Goal: Communication & Community: Ask a question

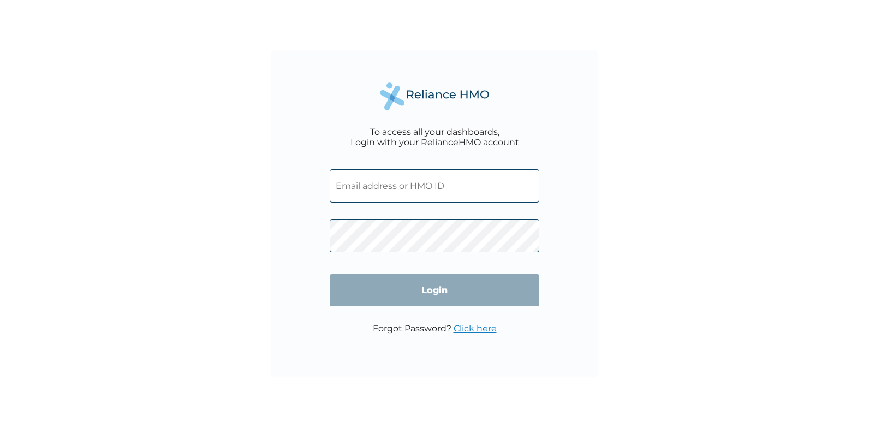
paste input "LIR/10043/A"
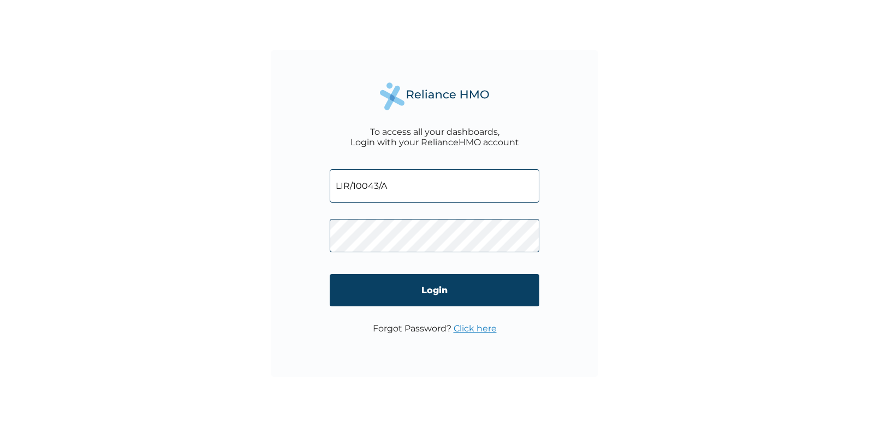
click at [337, 182] on input "LIR/10043/A" at bounding box center [435, 185] width 210 height 33
type input "LIR/10043/A"
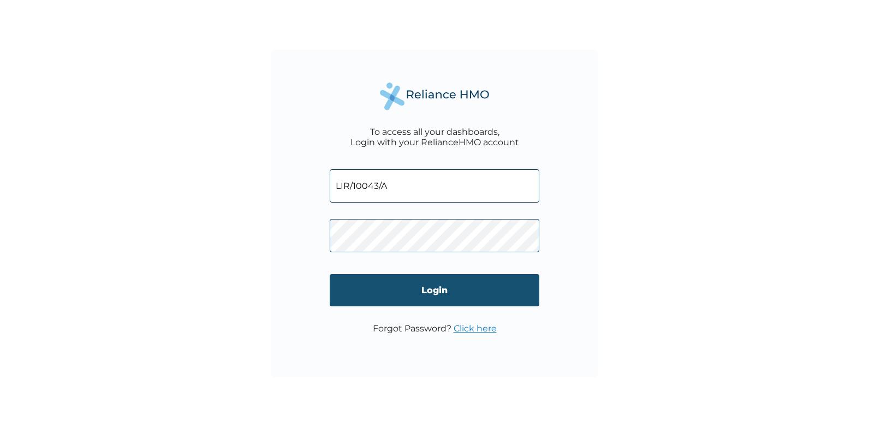
click at [447, 287] on input "Login" at bounding box center [435, 290] width 210 height 32
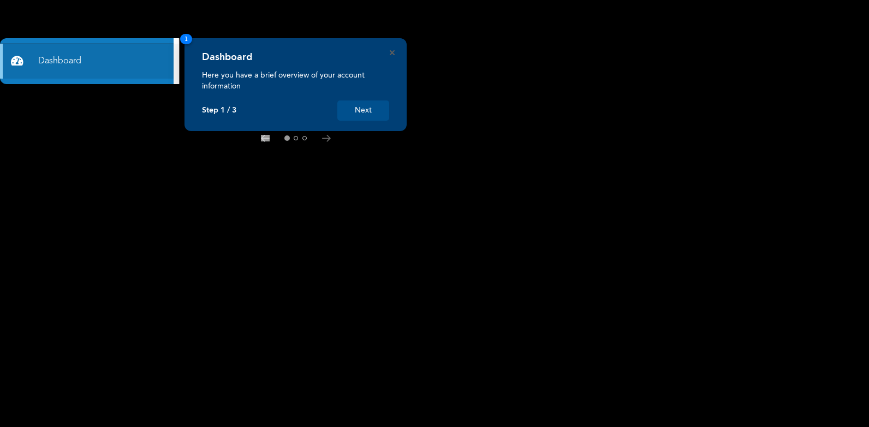
click at [365, 111] on button "Next" at bounding box center [364, 110] width 52 height 20
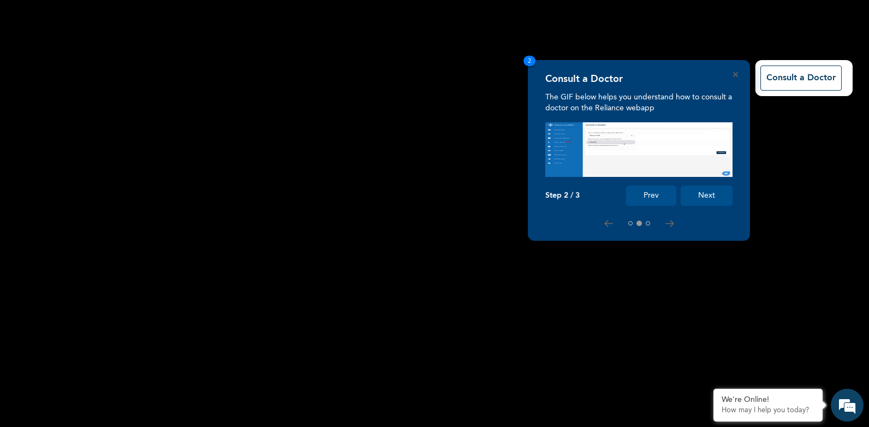
click at [692, 196] on button "Next" at bounding box center [707, 196] width 52 height 20
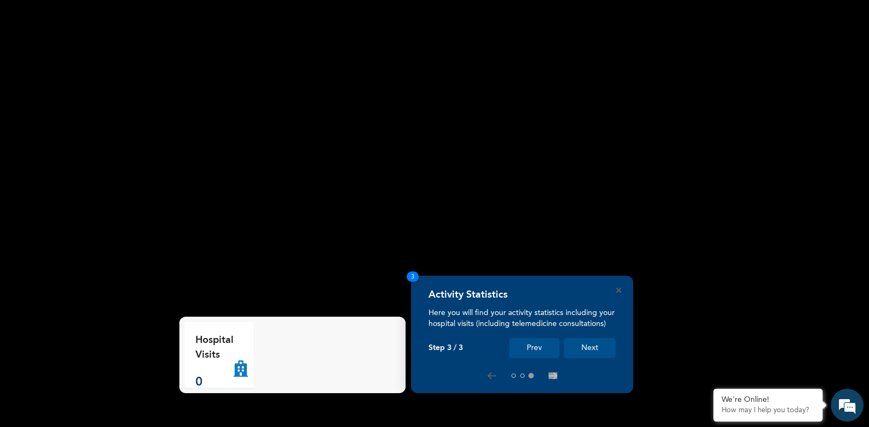
click at [600, 346] on button "Next" at bounding box center [590, 348] width 52 height 20
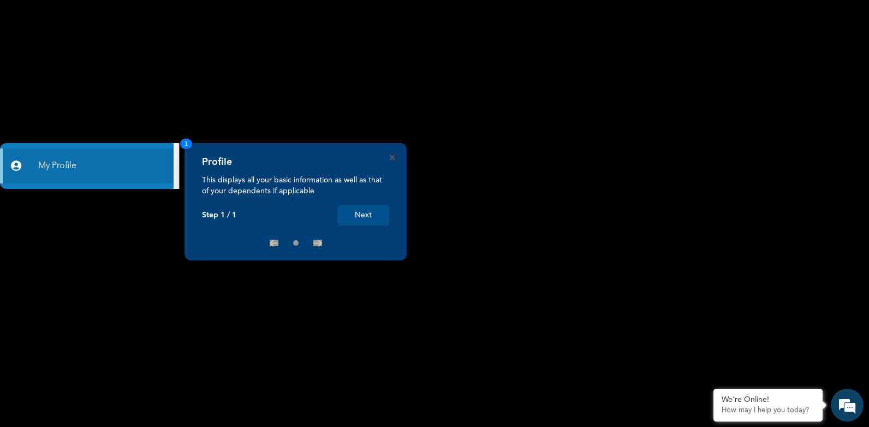
click at [352, 216] on button "Next" at bounding box center [364, 215] width 52 height 20
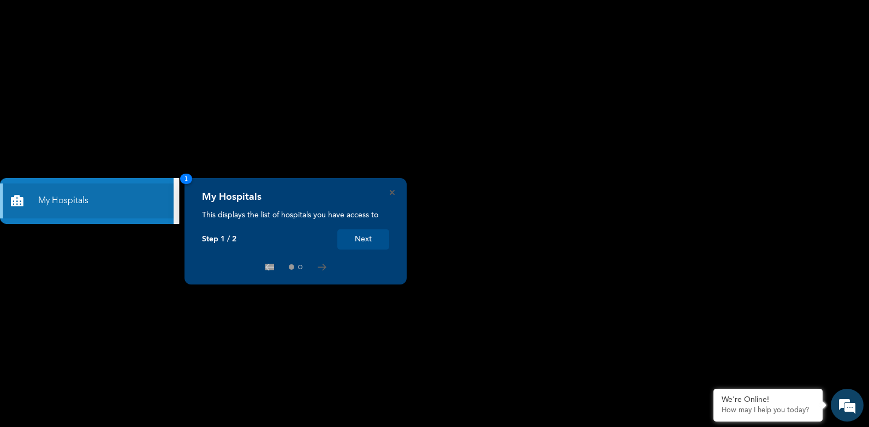
click at [381, 236] on button "Next" at bounding box center [364, 239] width 52 height 20
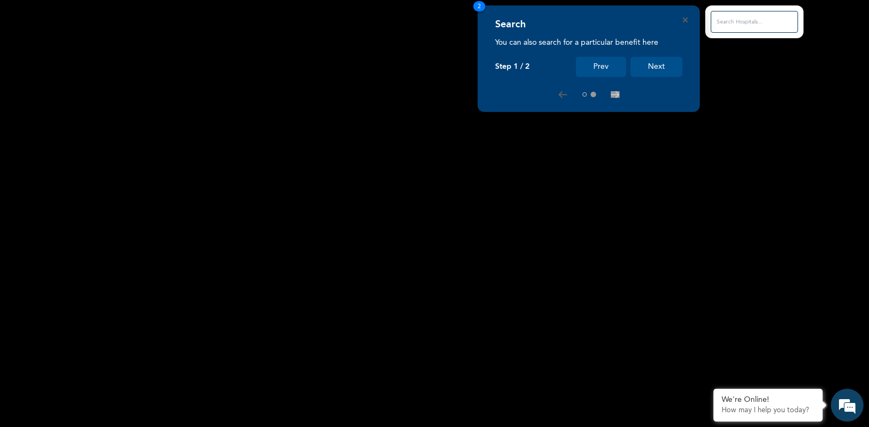
click at [642, 66] on button "Next" at bounding box center [657, 67] width 52 height 20
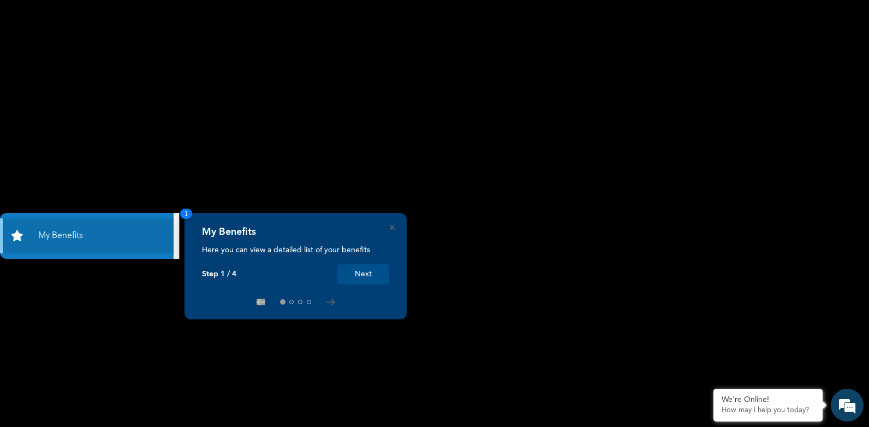
click at [359, 269] on button "Next" at bounding box center [364, 274] width 52 height 20
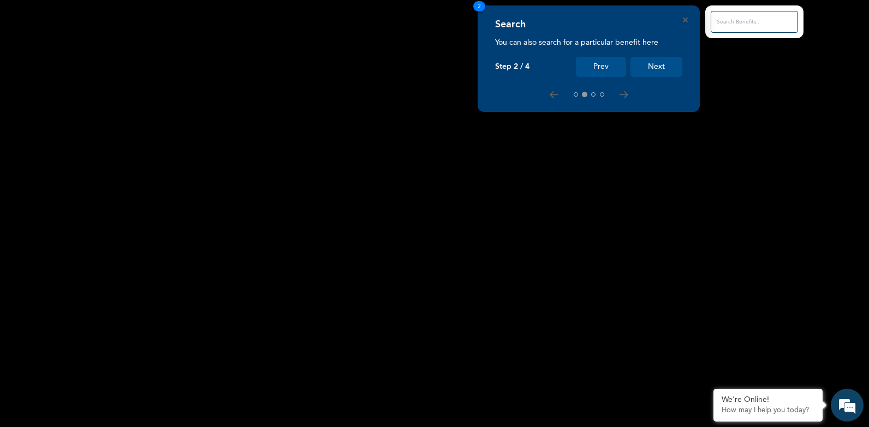
click at [658, 63] on button "Next" at bounding box center [657, 67] width 52 height 20
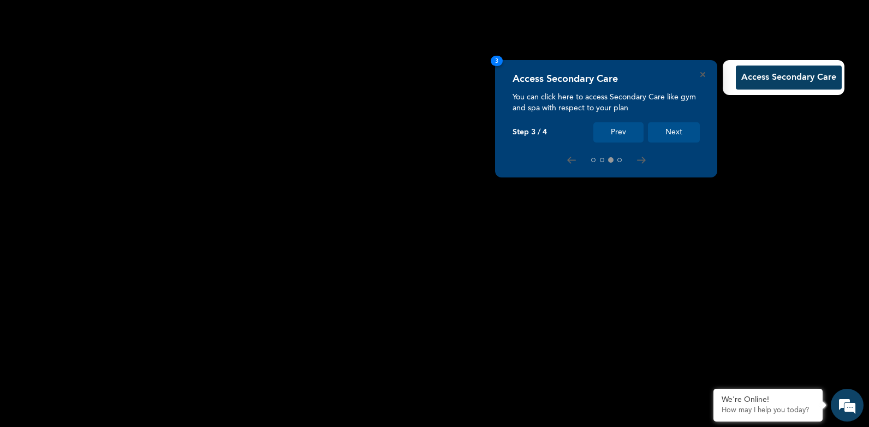
click at [671, 140] on button "Next" at bounding box center [674, 132] width 52 height 20
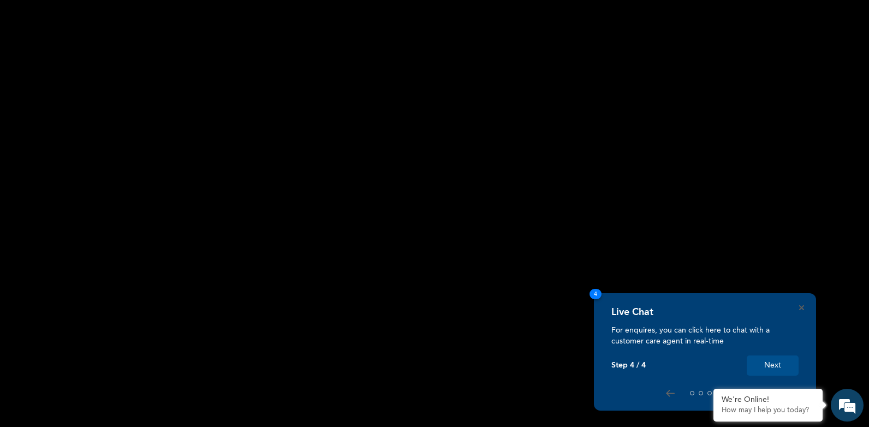
click at [790, 371] on button "Next" at bounding box center [773, 366] width 52 height 20
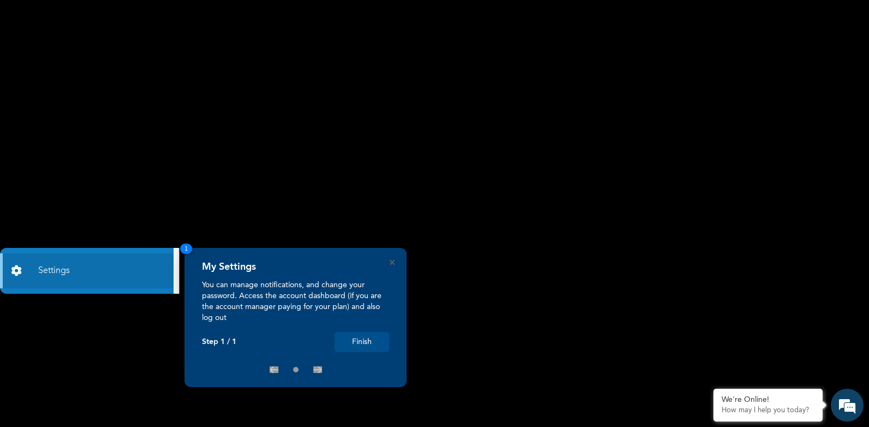
click at [368, 338] on button "Finish" at bounding box center [362, 342] width 55 height 20
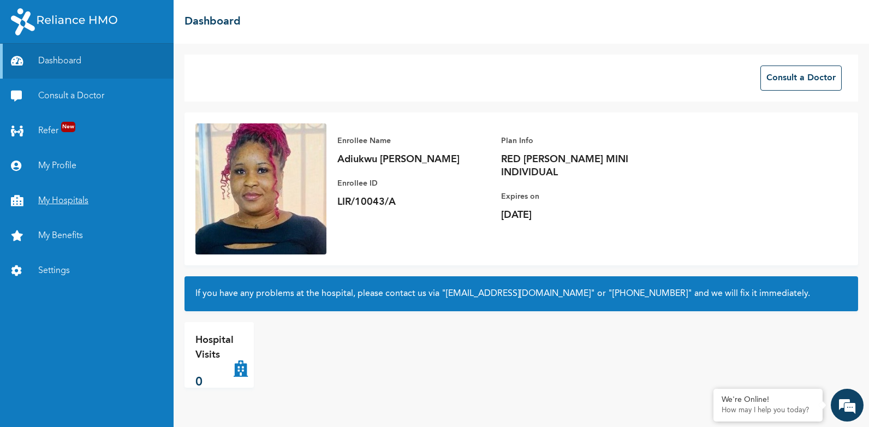
click at [28, 197] on link "My Hospitals" at bounding box center [87, 201] width 174 height 35
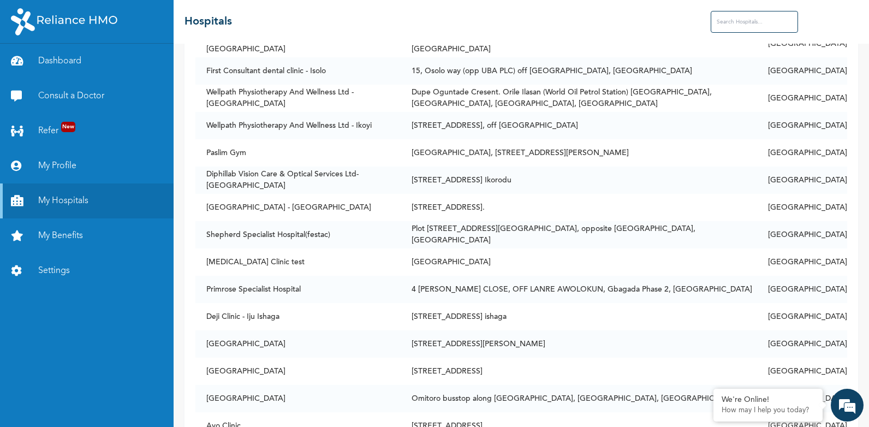
scroll to position [1966, 0]
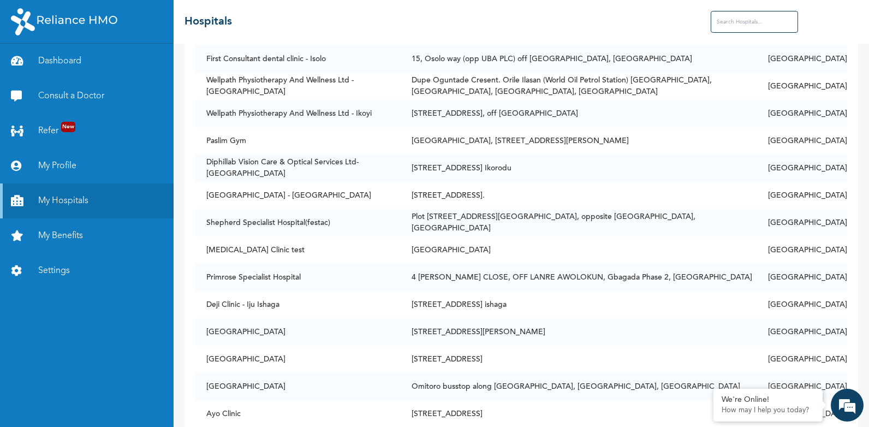
click at [724, 28] on input "text" at bounding box center [754, 22] width 87 height 22
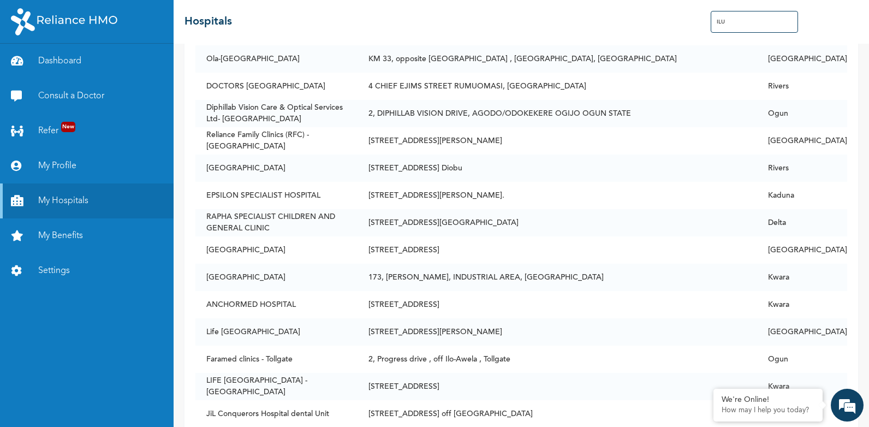
scroll to position [0, 0]
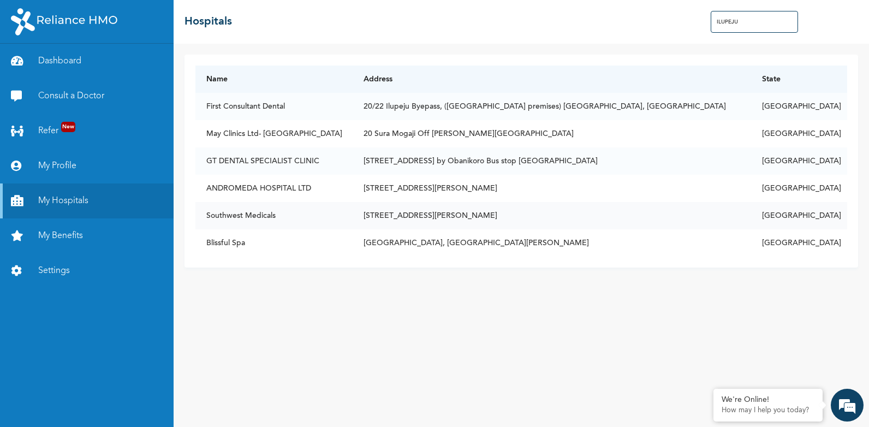
type input "ILUPEJU"
click at [70, 159] on link "My Profile" at bounding box center [87, 166] width 174 height 35
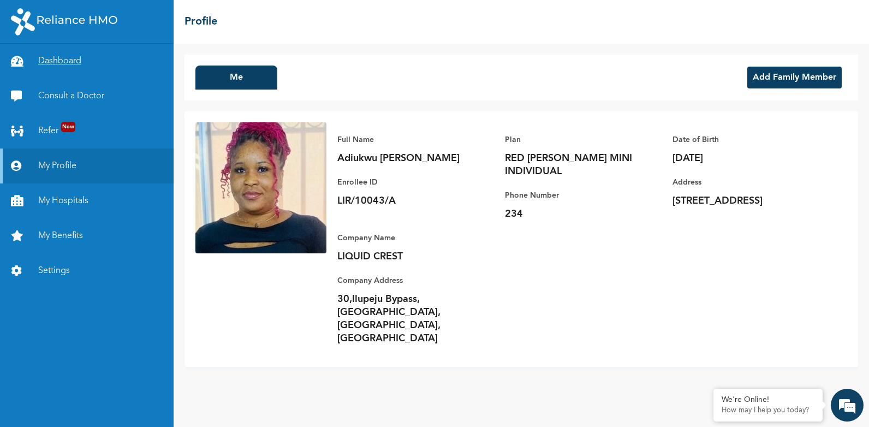
click at [67, 58] on link "Dashboard" at bounding box center [87, 61] width 174 height 35
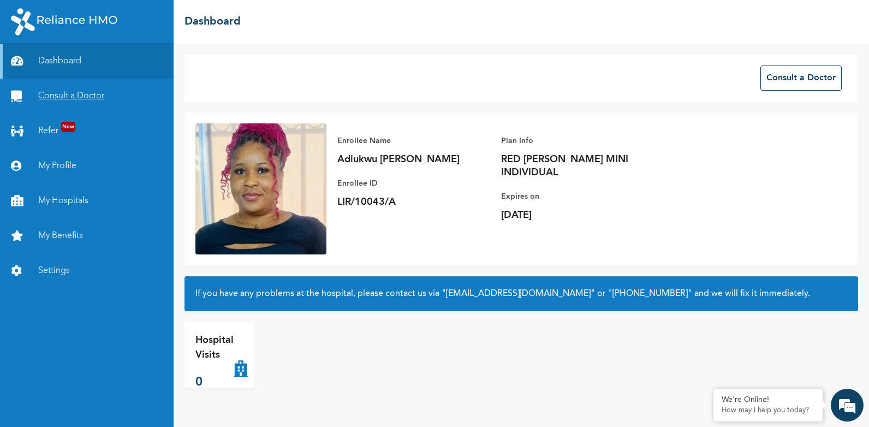
click at [89, 94] on link "Consult a Doctor" at bounding box center [87, 96] width 174 height 35
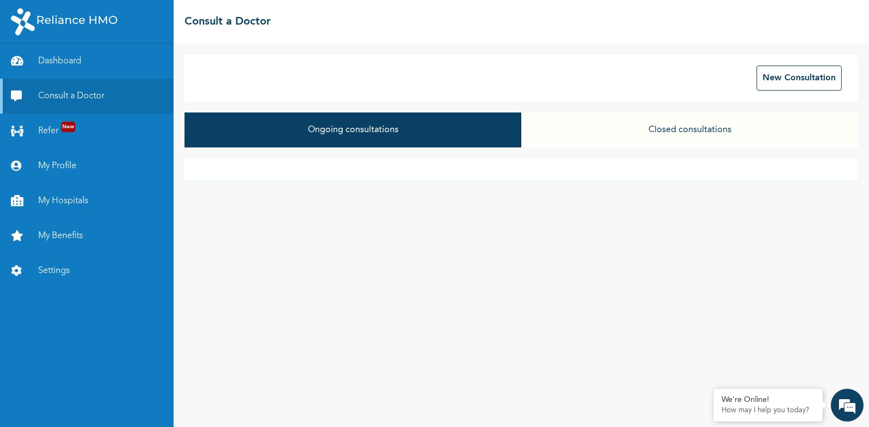
click at [702, 138] on button "Closed consultations" at bounding box center [690, 130] width 337 height 35
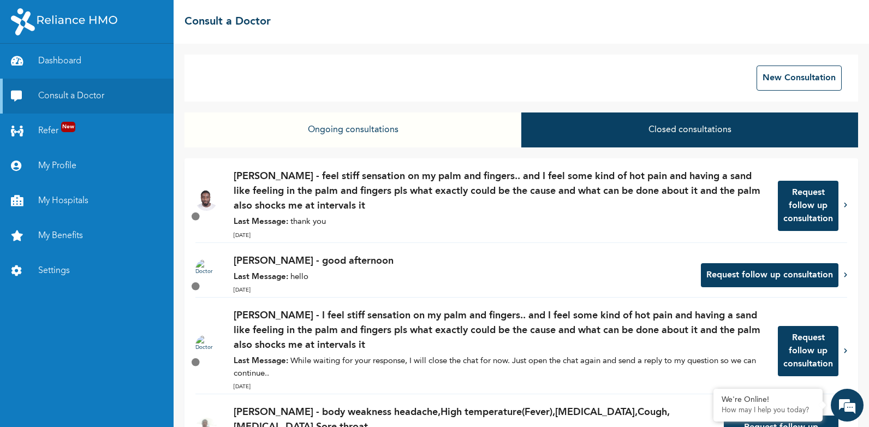
click at [331, 125] on button "Ongoing consultations" at bounding box center [353, 130] width 337 height 35
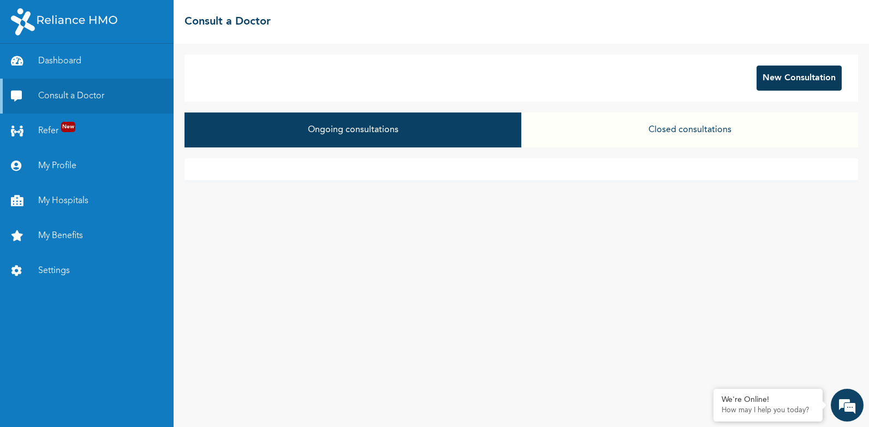
click at [807, 74] on button "New Consultation" at bounding box center [799, 78] width 85 height 25
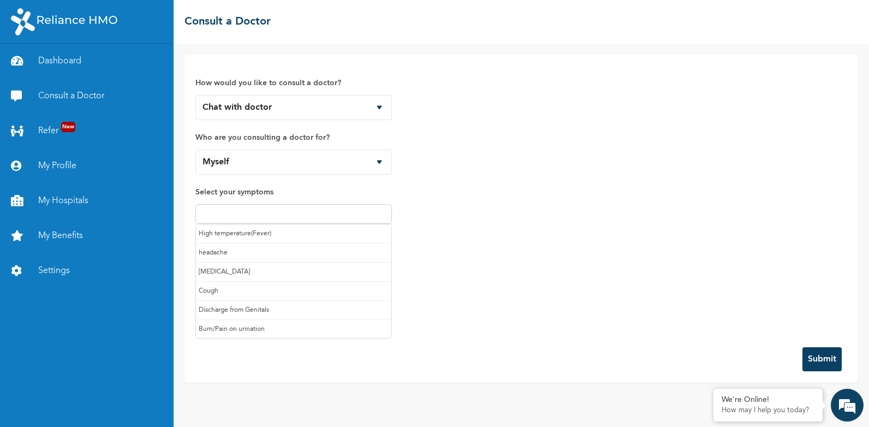
click at [292, 215] on input "text" at bounding box center [294, 214] width 190 height 13
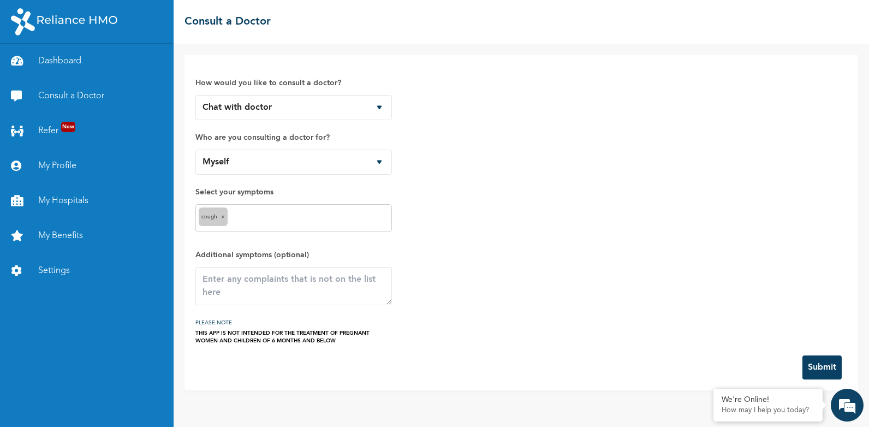
click at [285, 220] on input "text" at bounding box center [309, 218] width 158 height 13
click at [813, 365] on button "Submit" at bounding box center [822, 368] width 39 height 24
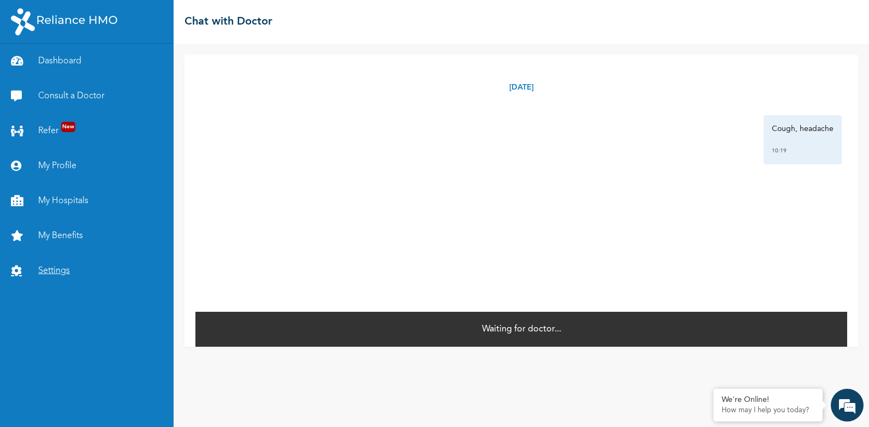
click at [55, 273] on link "Settings" at bounding box center [87, 270] width 174 height 35
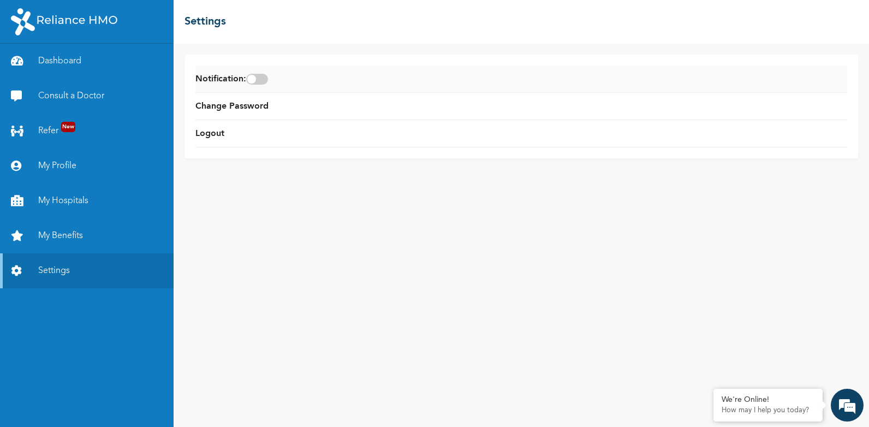
click at [262, 85] on span at bounding box center [257, 79] width 22 height 11
click at [0, 0] on input "checkbox" at bounding box center [0, 0] width 0 height 0
click at [253, 103] on link "Change Password" at bounding box center [232, 106] width 73 height 13
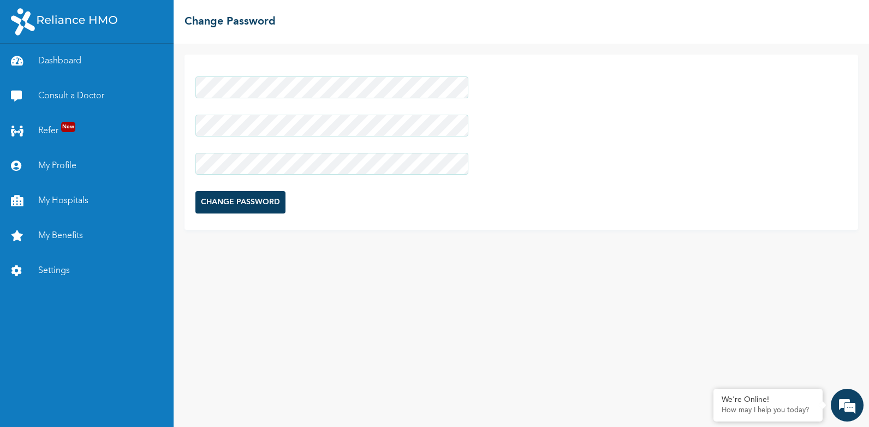
click at [232, 197] on input "CHANGE PASSWORD" at bounding box center [241, 202] width 90 height 22
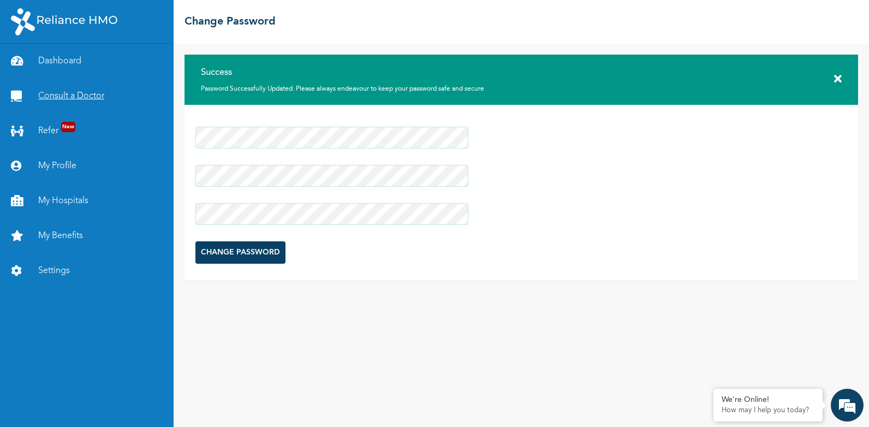
click at [98, 94] on link "Consult a Doctor" at bounding box center [87, 96] width 174 height 35
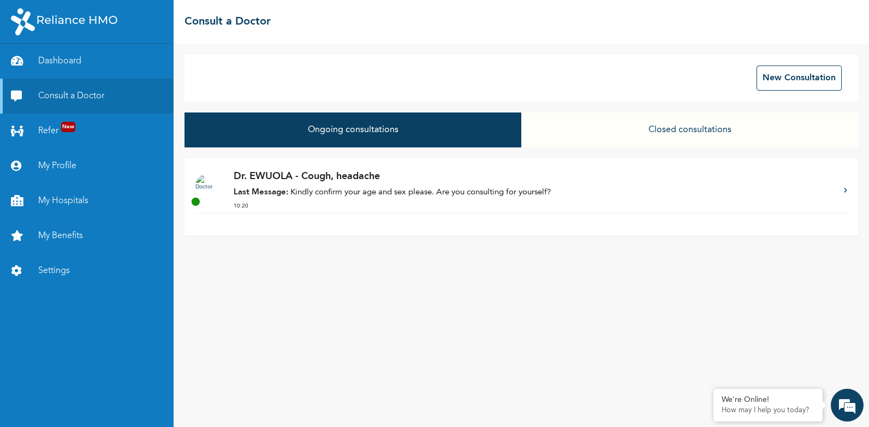
click at [499, 183] on p "Dr. EWUOLA - Cough, headache" at bounding box center [534, 176] width 600 height 15
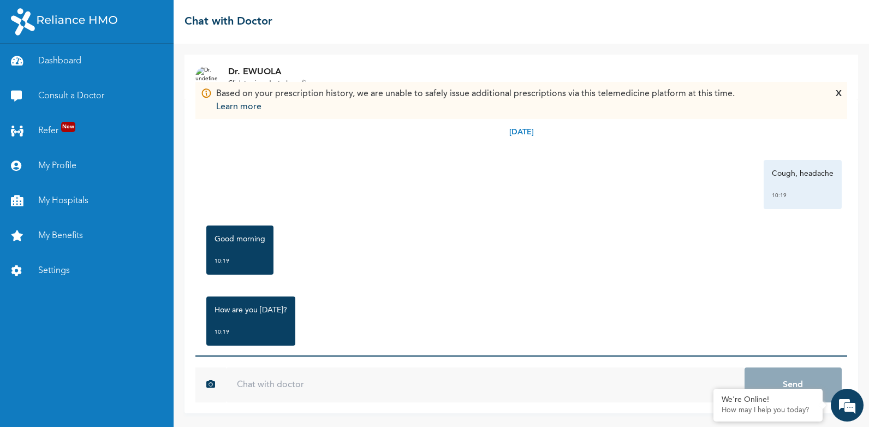
click at [324, 392] on input "text" at bounding box center [485, 385] width 518 height 35
type input "good morning thank you."
click at [745, 368] on button "Send" at bounding box center [793, 385] width 97 height 35
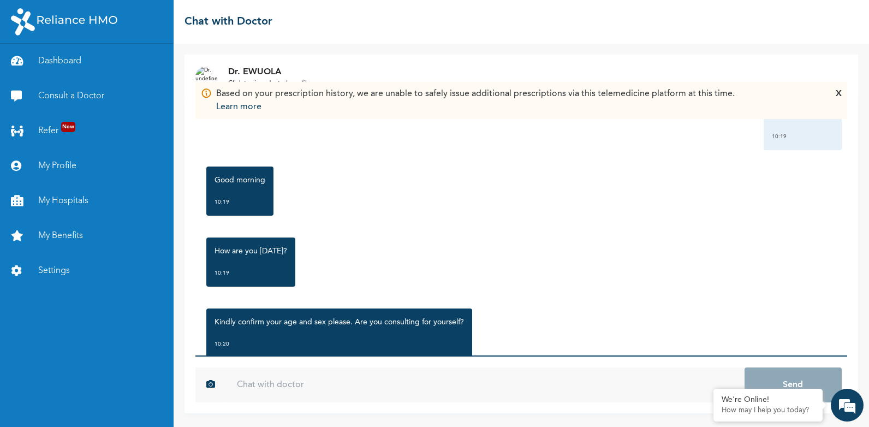
scroll to position [151, 0]
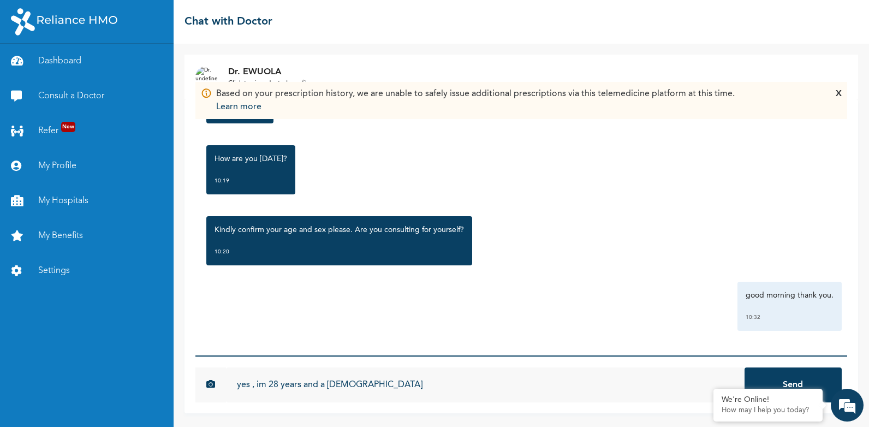
type input "yes , im 28 years and a female"
click at [745, 368] on button "Send" at bounding box center [793, 385] width 97 height 35
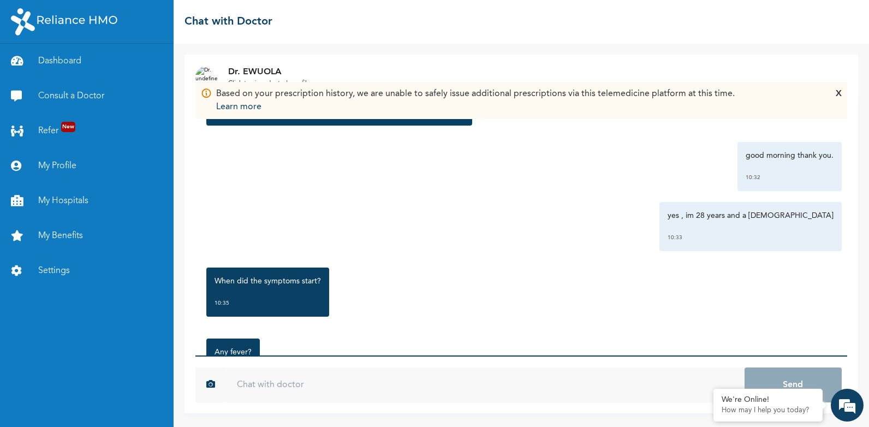
scroll to position [424, 0]
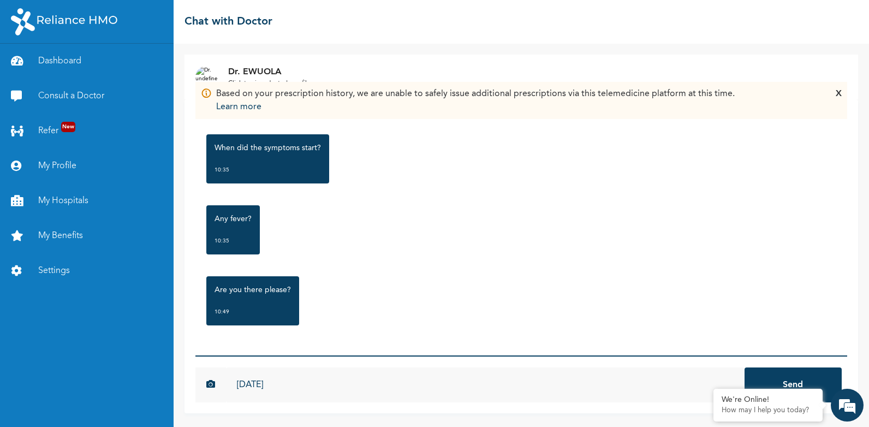
type input "yesterday"
click at [745, 368] on button "Send" at bounding box center [793, 385] width 97 height 35
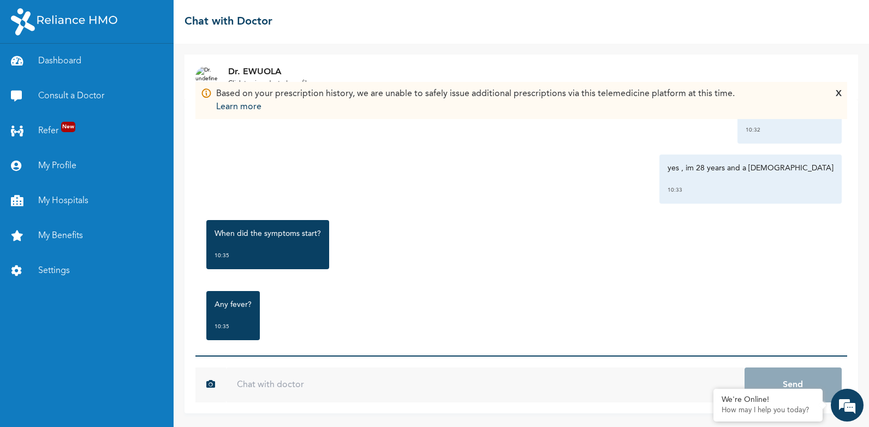
scroll to position [484, 0]
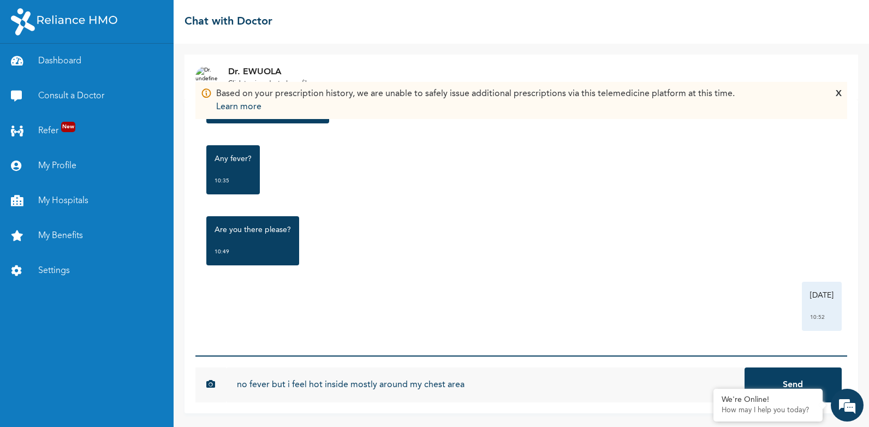
type input "no fever but i feel hot inside mostly around my chest area"
click at [745, 368] on button "Send" at bounding box center [793, 385] width 97 height 35
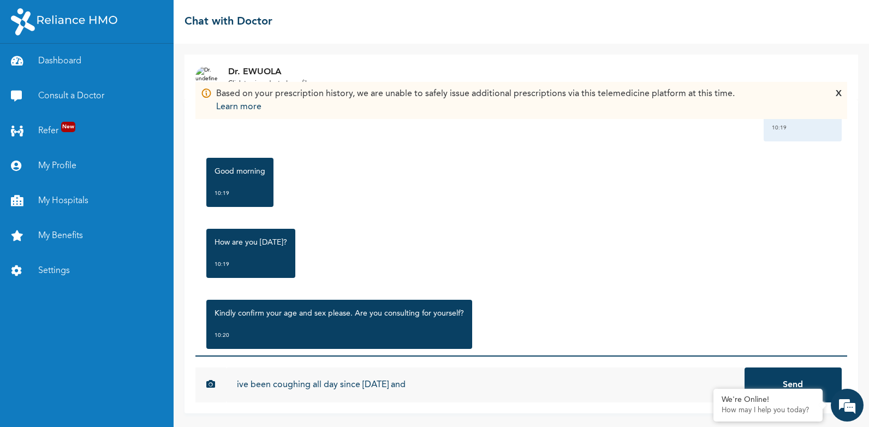
scroll to position [35, 0]
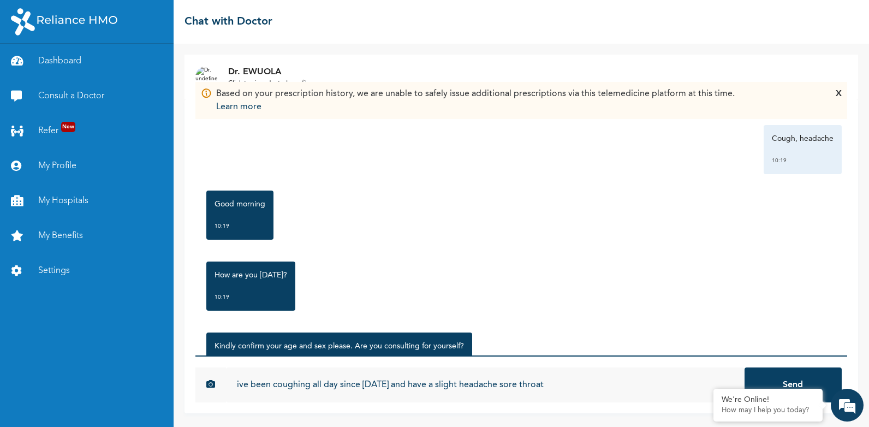
click at [510, 383] on input "ive been coughing all day since yesterday and have a slight headache sore throat" at bounding box center [485, 385] width 518 height 35
type input "ive been coughing all day since yesterday and have a slight headache and mild s…"
click at [745, 368] on button "Send" at bounding box center [793, 385] width 97 height 35
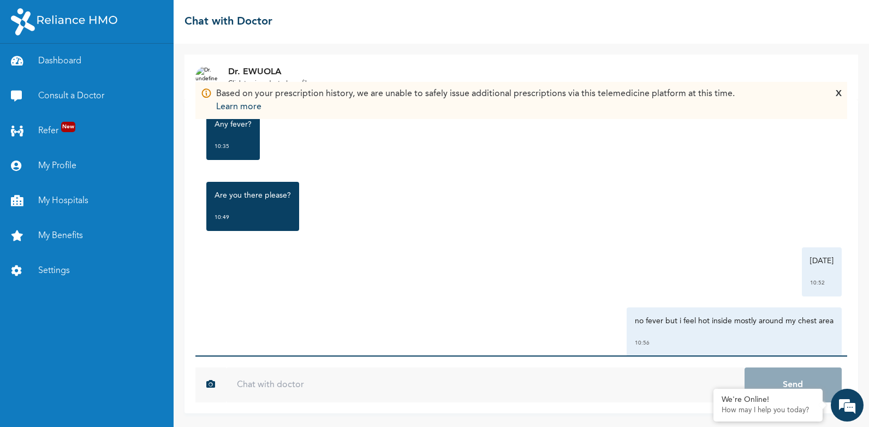
scroll to position [605, 0]
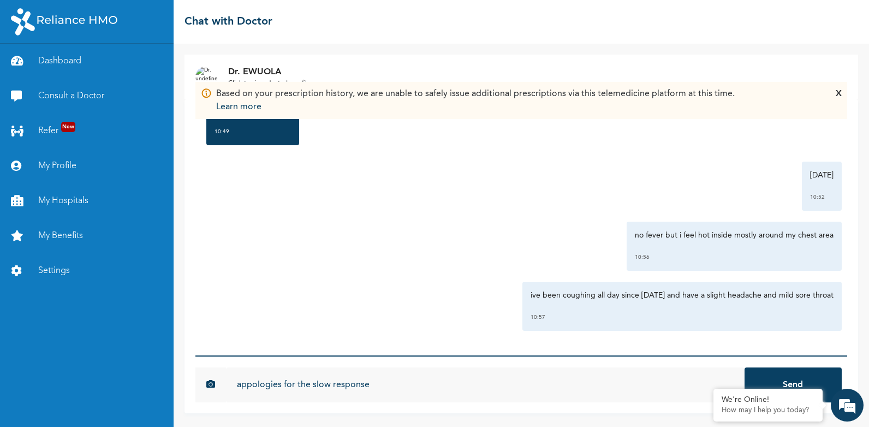
type input "appologies for the slow response"
click at [745, 368] on button "Send" at bounding box center [793, 385] width 97 height 35
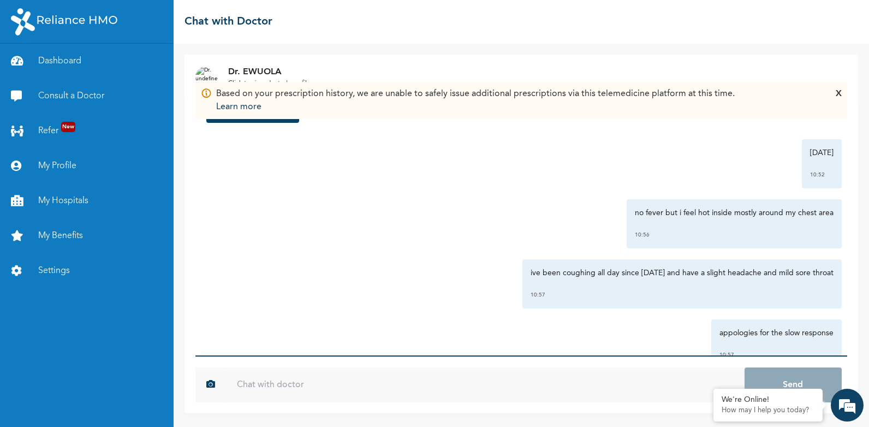
scroll to position [665, 0]
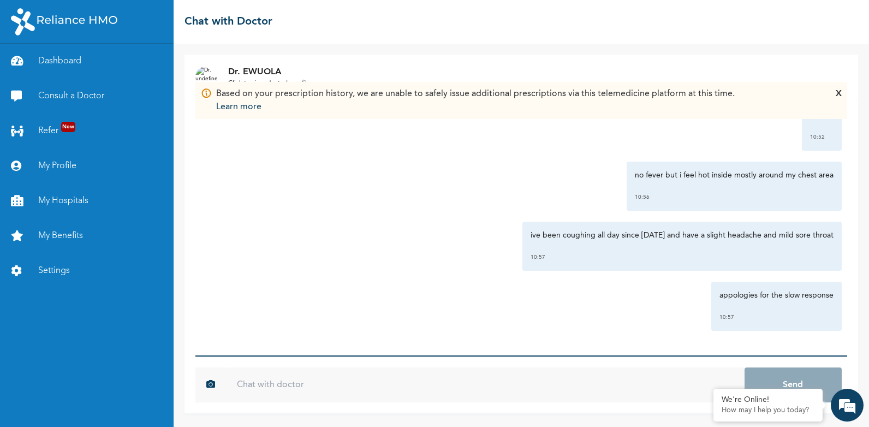
drag, startPoint x: 755, startPoint y: 304, endPoint x: 599, endPoint y: 281, distance: 158.4
click at [599, 281] on div "Wednesday, August 13th 2025 Cough, headache 10:19 Good morning 10:19 How are yo…" at bounding box center [522, 227] width 652 height 256
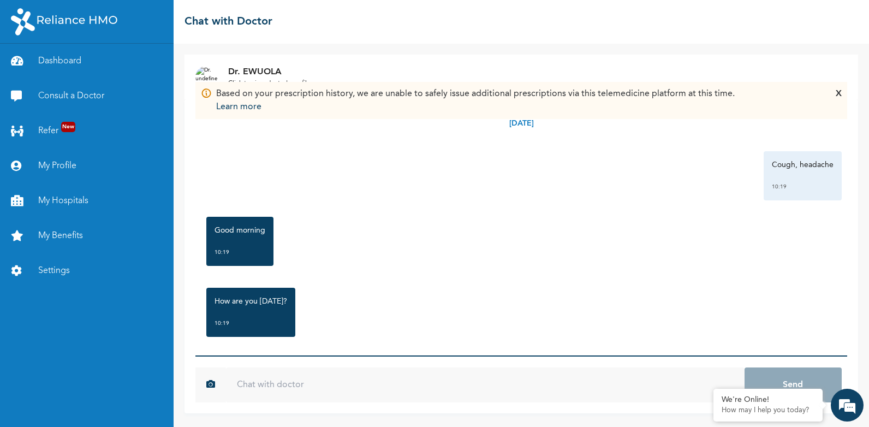
scroll to position [0, 0]
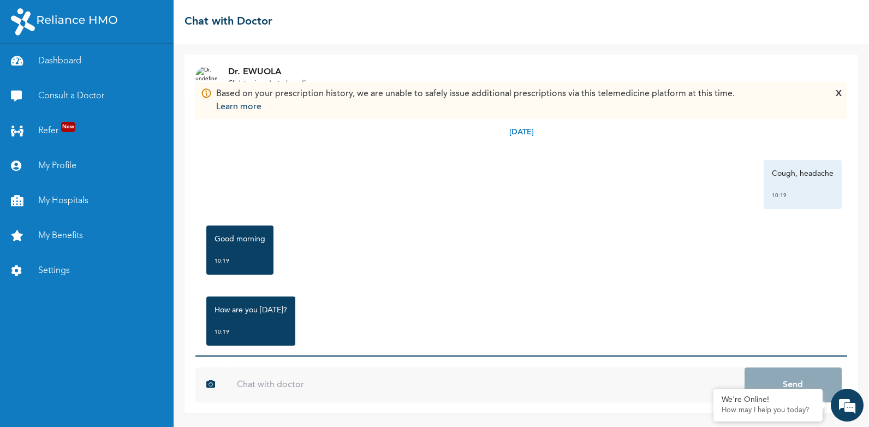
click at [839, 97] on div "X" at bounding box center [839, 100] width 6 height 26
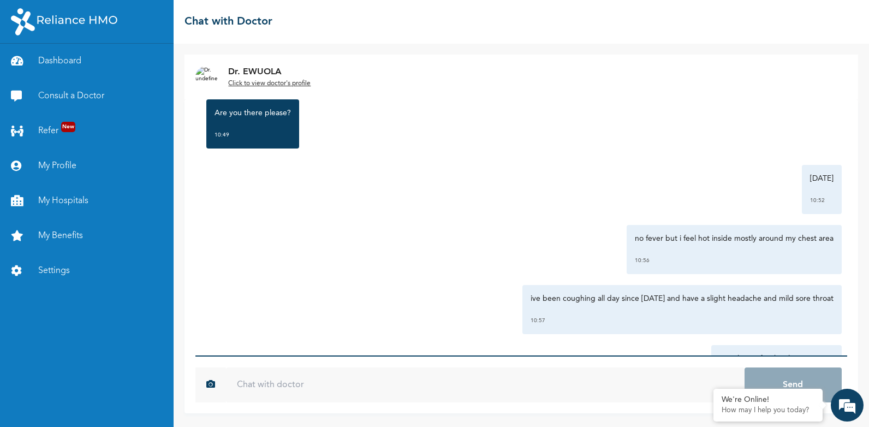
scroll to position [665, 0]
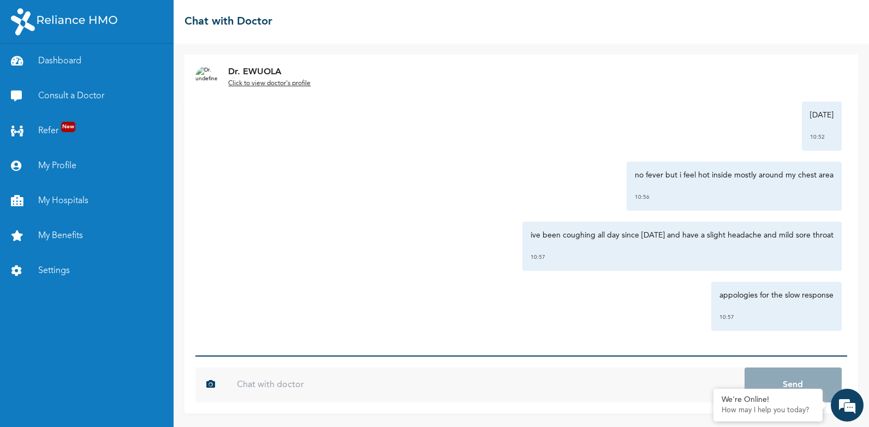
click at [268, 389] on input "text" at bounding box center [485, 385] width 518 height 35
type input "hello."
click at [745, 368] on button "Send" at bounding box center [793, 385] width 97 height 35
drag, startPoint x: 541, startPoint y: 23, endPoint x: 574, endPoint y: 57, distance: 46.7
click at [568, 45] on div "☰ Chat with Doctor Dr. EWUOLA Click to view doctor's profile Wednesday, August …" at bounding box center [522, 213] width 696 height 427
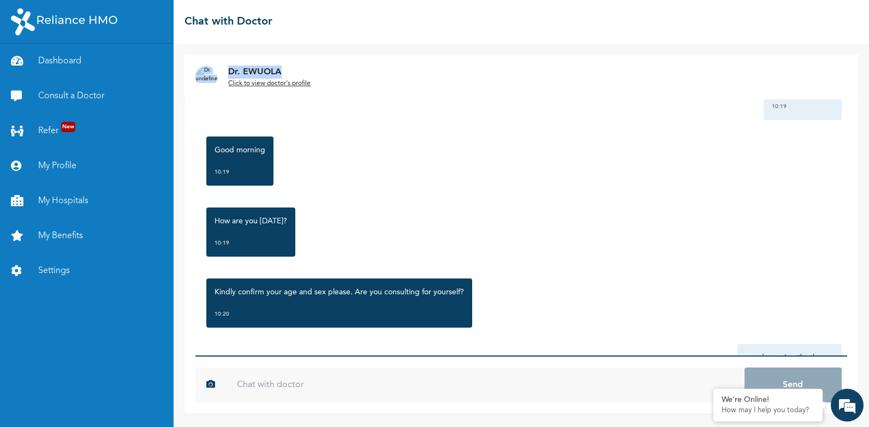
scroll to position [82, 0]
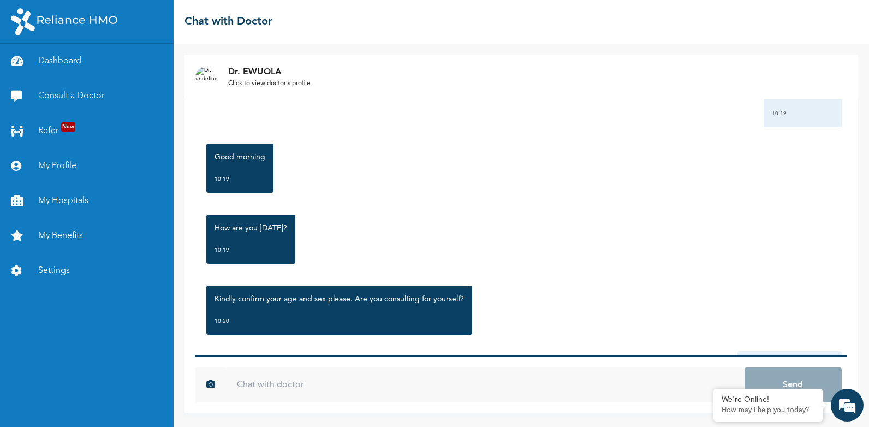
click at [287, 86] on u "Click to view doctor's profile" at bounding box center [269, 83] width 82 height 7
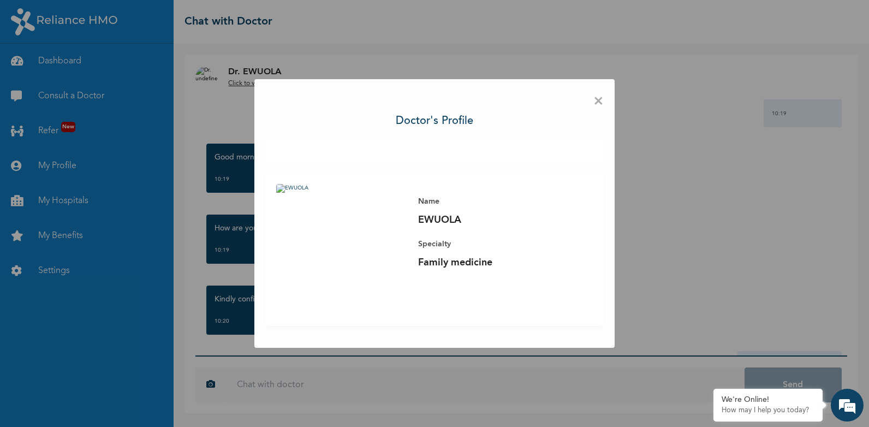
click at [353, 234] on img at bounding box center [341, 249] width 131 height 131
click at [277, 189] on img at bounding box center [341, 249] width 131 height 131
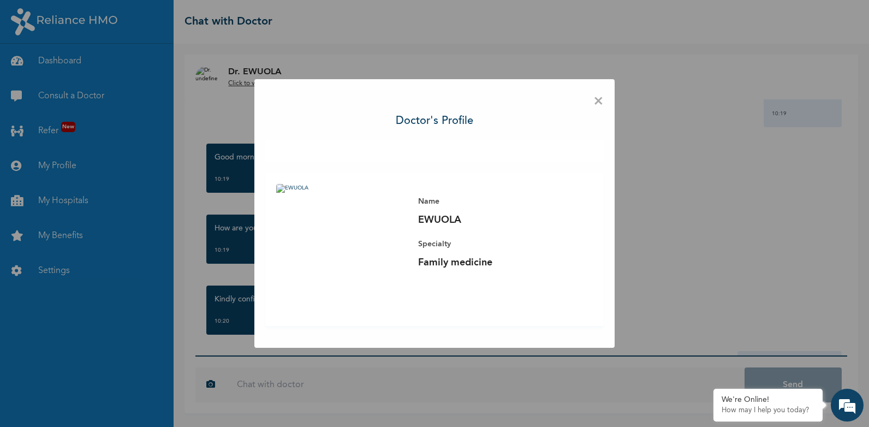
click at [277, 189] on img at bounding box center [341, 249] width 131 height 131
click at [608, 97] on div "× Doctor's profile Name EWUOLA Specialty Family medicine" at bounding box center [435, 213] width 360 height 269
click at [596, 102] on span "×" at bounding box center [599, 101] width 10 height 23
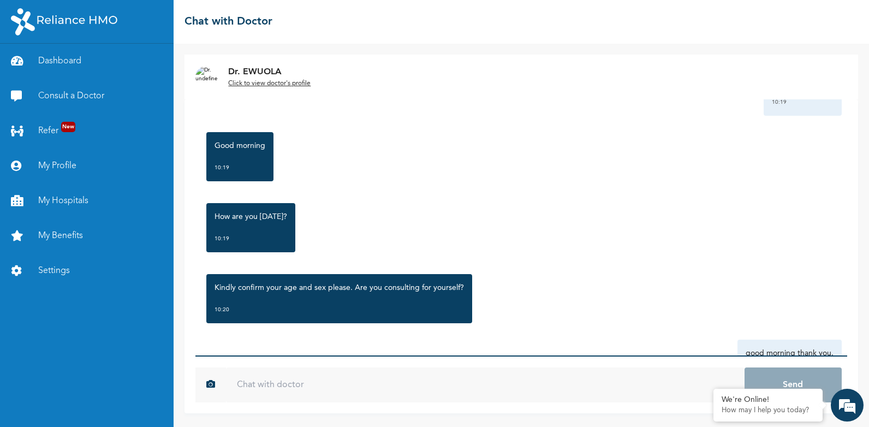
scroll to position [69, 0]
